Goal: Use online tool/utility

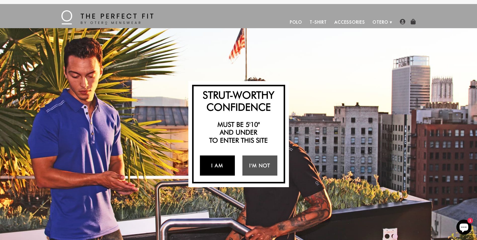
click at [228, 168] on link "I Am" at bounding box center [217, 166] width 35 height 20
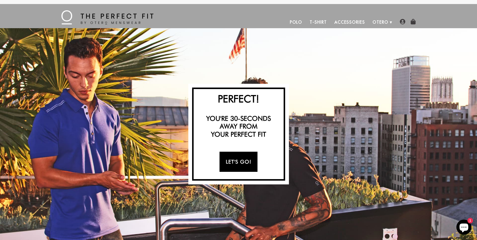
click at [234, 162] on link "Let's Go!" at bounding box center [239, 162] width 38 height 20
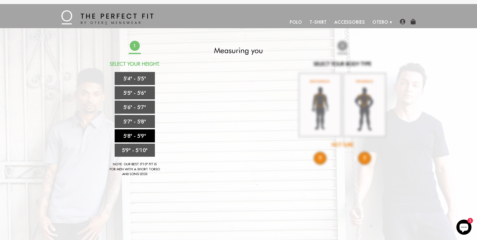
click at [140, 136] on link "5'8" - 5'9"" at bounding box center [135, 135] width 40 height 13
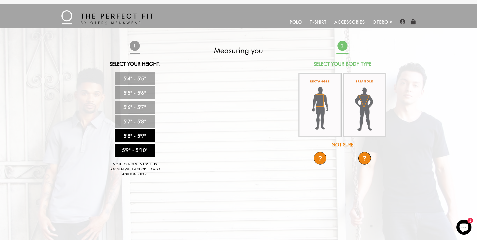
click at [140, 153] on link "5'9" - 5'10"" at bounding box center [135, 150] width 40 height 13
click at [142, 136] on link "5'8" - 5'9"" at bounding box center [135, 135] width 40 height 13
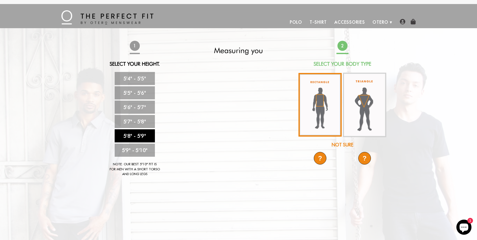
click at [316, 112] on img at bounding box center [320, 105] width 43 height 64
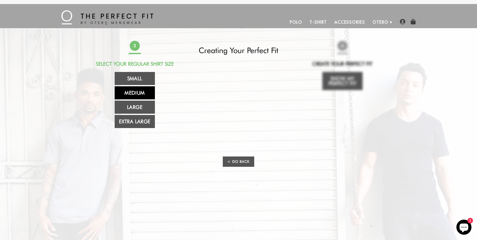
click at [134, 91] on link "Medium" at bounding box center [135, 92] width 40 height 13
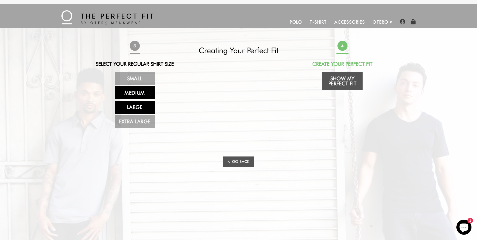
click at [138, 101] on link "Large" at bounding box center [135, 107] width 40 height 13
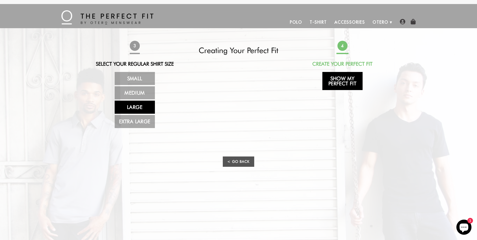
click at [346, 85] on link "Show My Perfect Fit" at bounding box center [343, 81] width 40 height 18
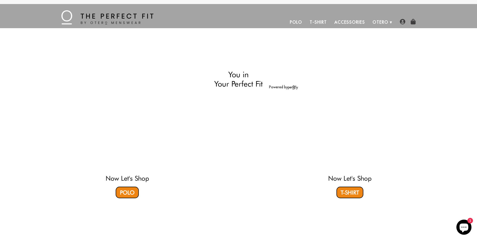
select select "58-59"
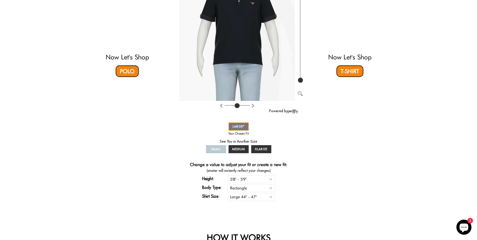
scroll to position [101, 0]
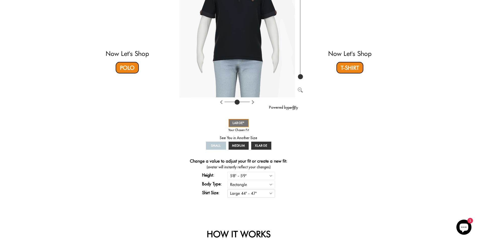
click at [270, 193] on select "Small 36" - 39" Medium 40" - 43" Large 44" - 47" Extra Large 48" - 50"" at bounding box center [252, 194] width 48 height 8
select select "M"
click at [228, 190] on select "Small 36" - 39" Medium 40" - 43" Large 44" - 47" Extra Large 48" - 50"" at bounding box center [252, 194] width 48 height 8
select select "58-59"
select select "M"
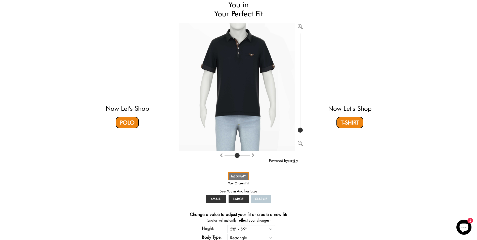
scroll to position [25, 0]
